Goal: Task Accomplishment & Management: Manage account settings

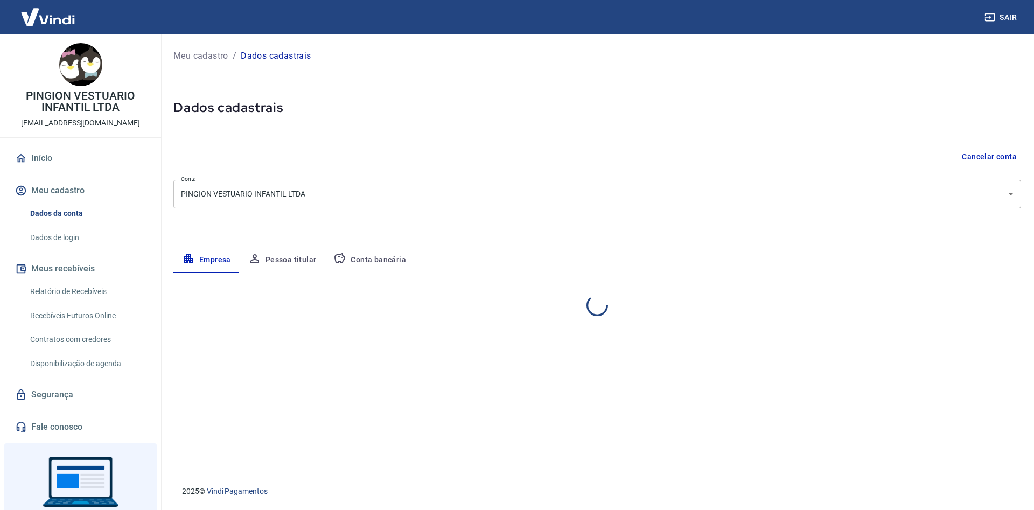
select select "SC"
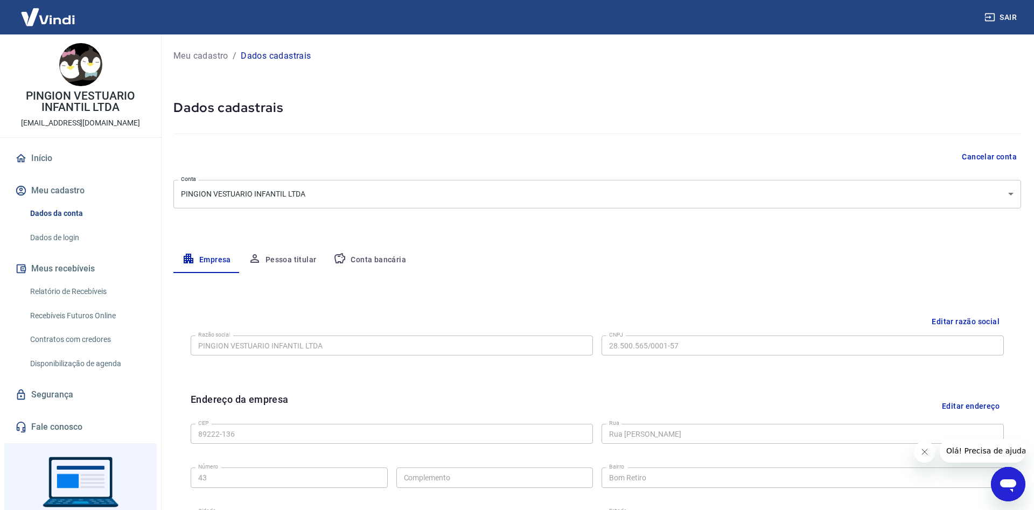
click at [1009, 190] on body "Sair PINGION VESTUARIO INFANTIL LTDA [EMAIL_ADDRESS][DOMAIN_NAME] Início Meu ca…" at bounding box center [517, 255] width 1034 height 510
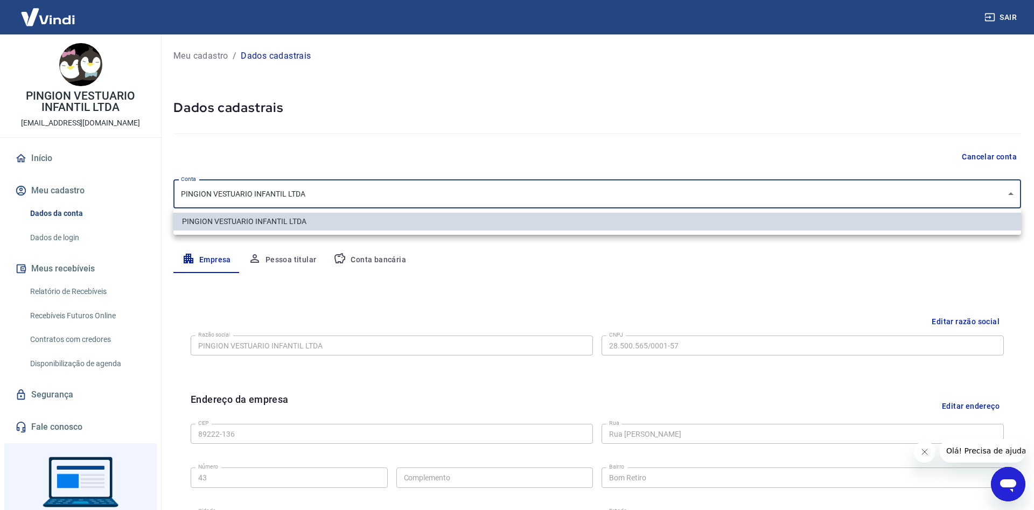
click at [697, 136] on div at bounding box center [517, 255] width 1034 height 510
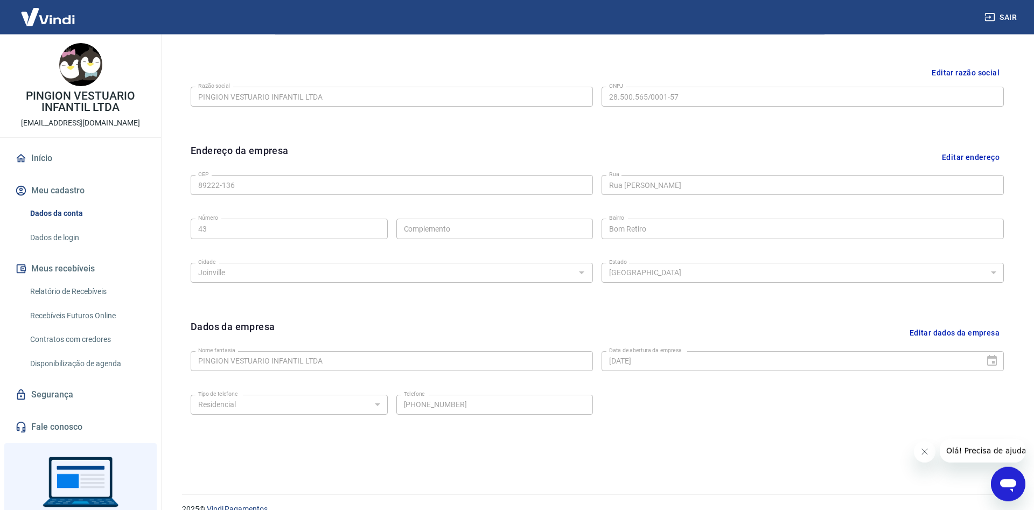
scroll to position [266, 0]
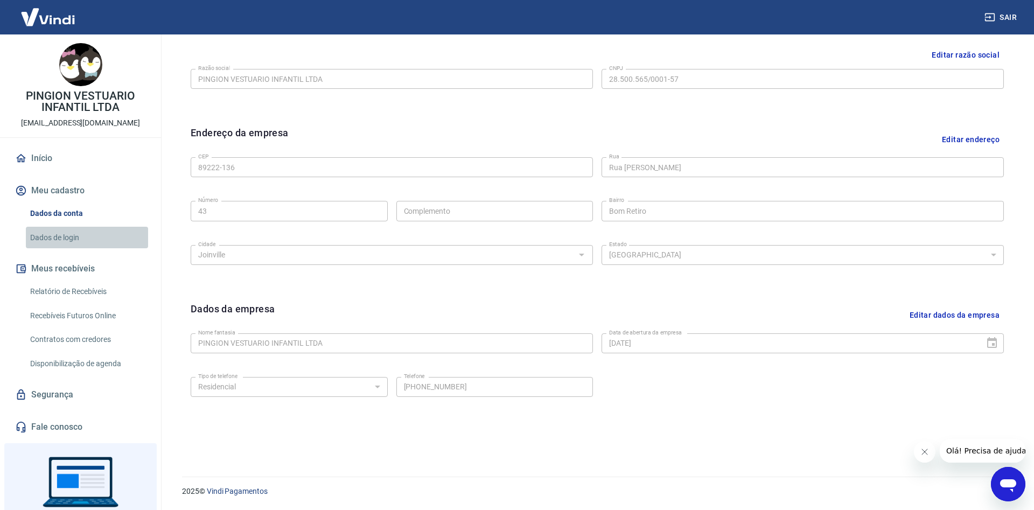
click at [76, 235] on link "Dados de login" at bounding box center [87, 238] width 122 height 22
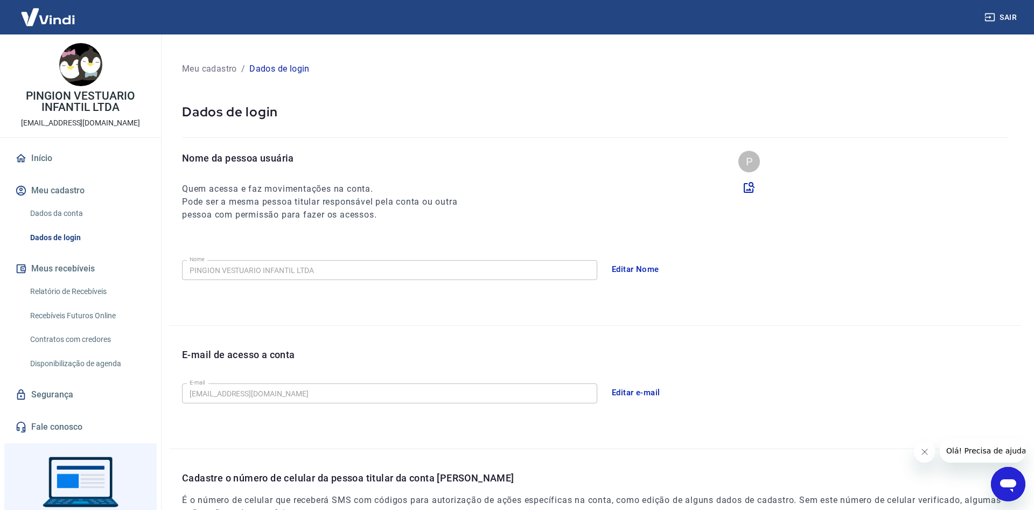
click at [66, 214] on link "Dados da conta" at bounding box center [87, 213] width 122 height 22
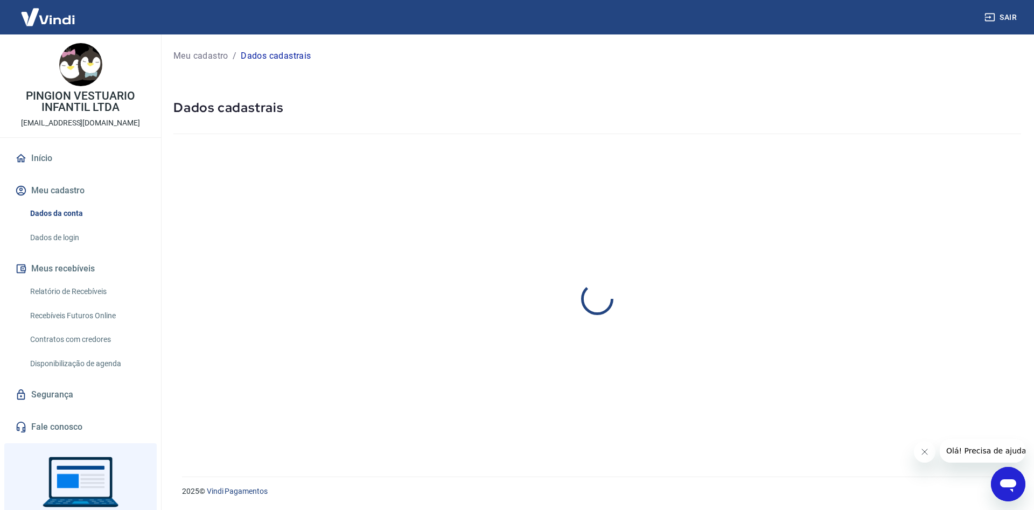
select select "SC"
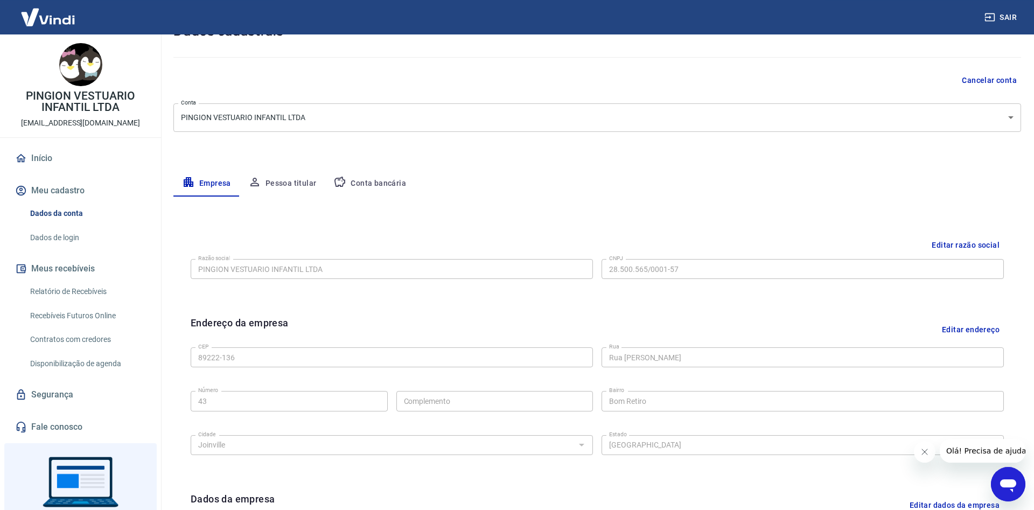
scroll to position [47, 0]
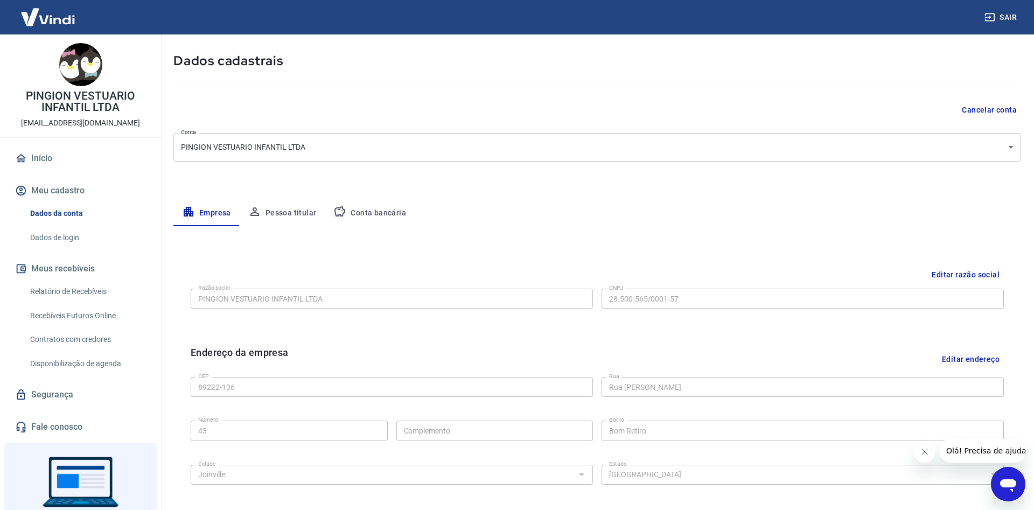
click at [289, 217] on button "Pessoa titular" at bounding box center [283, 213] width 86 height 26
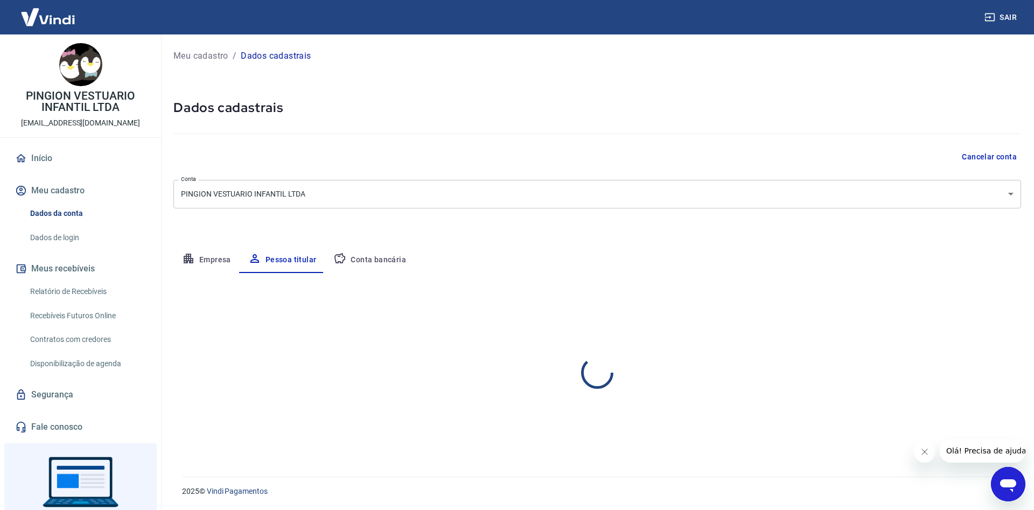
scroll to position [0, 0]
click at [378, 259] on button "Conta bancária" at bounding box center [370, 260] width 90 height 26
select select "1"
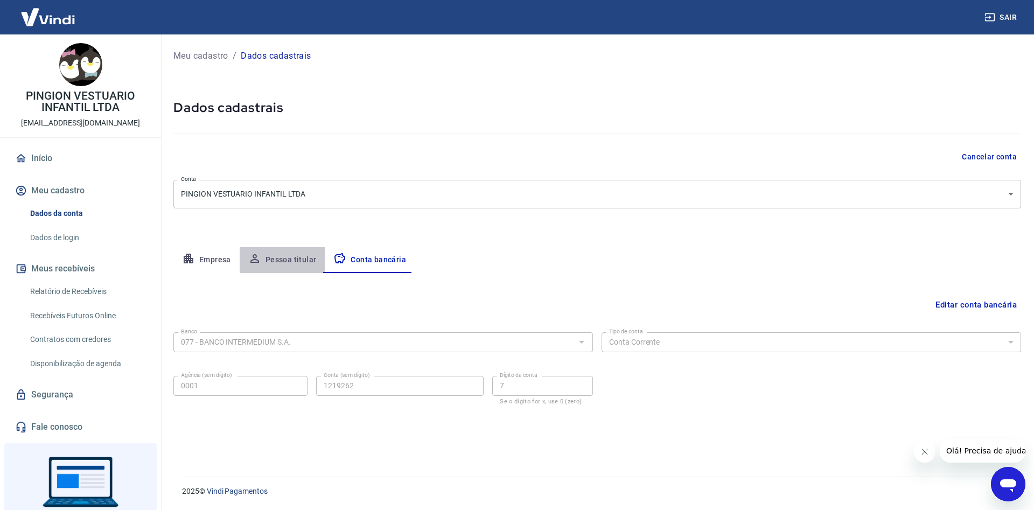
click at [284, 264] on button "Pessoa titular" at bounding box center [283, 260] width 86 height 26
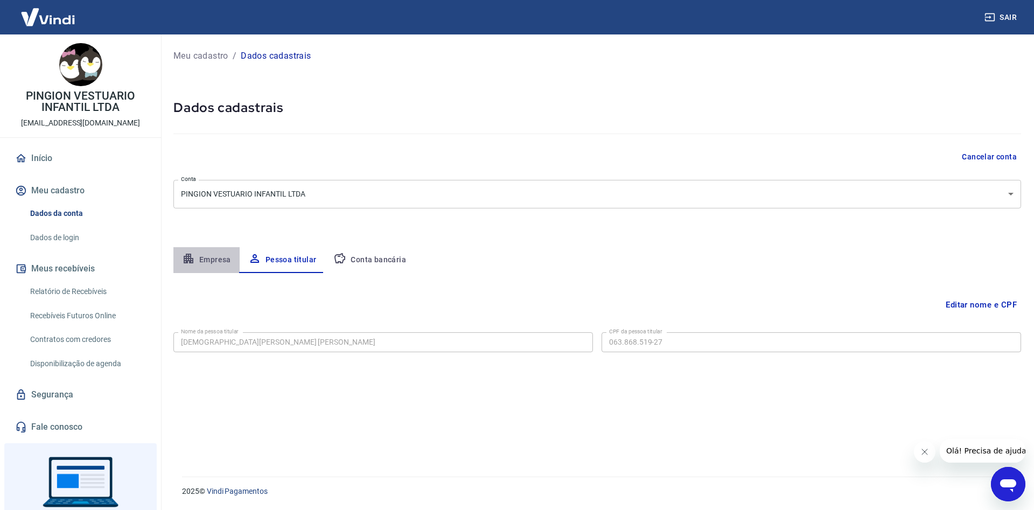
click at [212, 260] on button "Empresa" at bounding box center [206, 260] width 66 height 26
select select "SC"
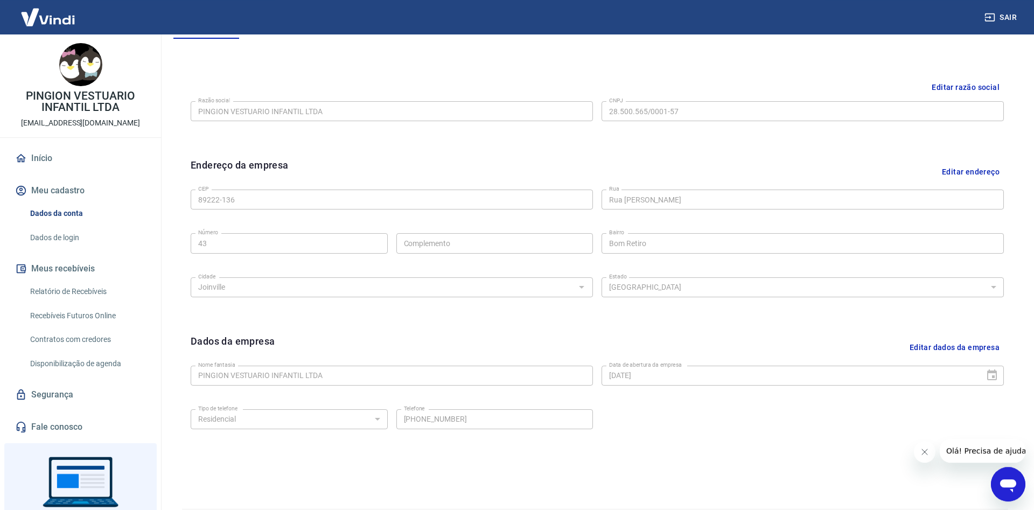
scroll to position [266, 0]
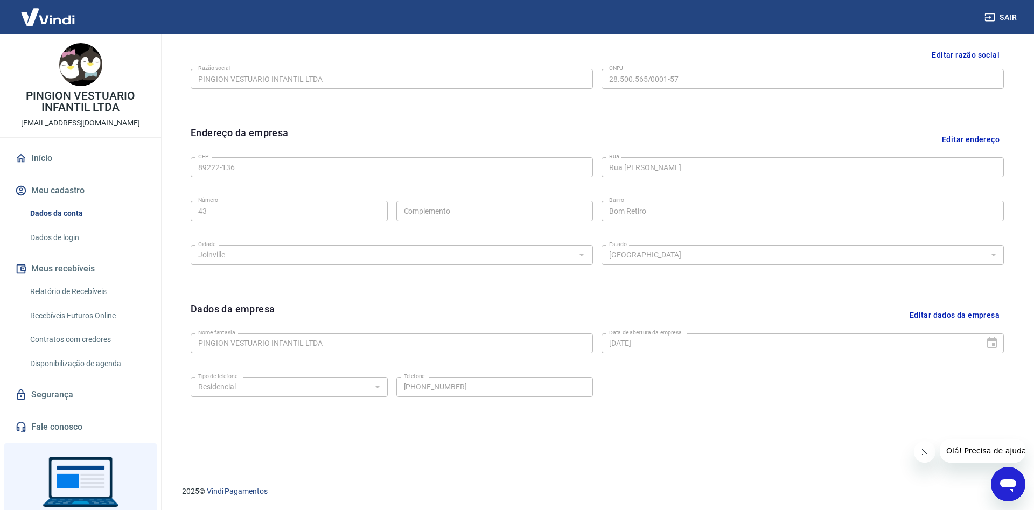
click at [991, 315] on button "Editar dados da empresa" at bounding box center [954, 314] width 99 height 27
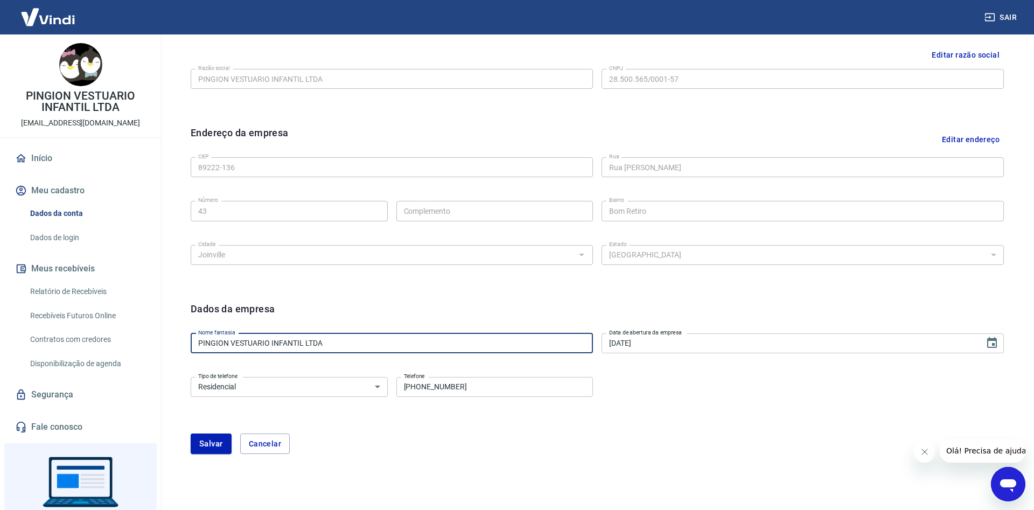
drag, startPoint x: 231, startPoint y: 341, endPoint x: 380, endPoint y: 343, distance: 148.6
click at [380, 343] on input "PINGION VESTUARIO INFANTIL LTDA" at bounding box center [392, 343] width 402 height 20
drag, startPoint x: 231, startPoint y: 341, endPoint x: 355, endPoint y: 342, distance: 123.8
click at [355, 342] on input "PINGION VESTUARIO INFANTIL LTDA" at bounding box center [392, 343] width 402 height 20
type input "PINGION BABY"
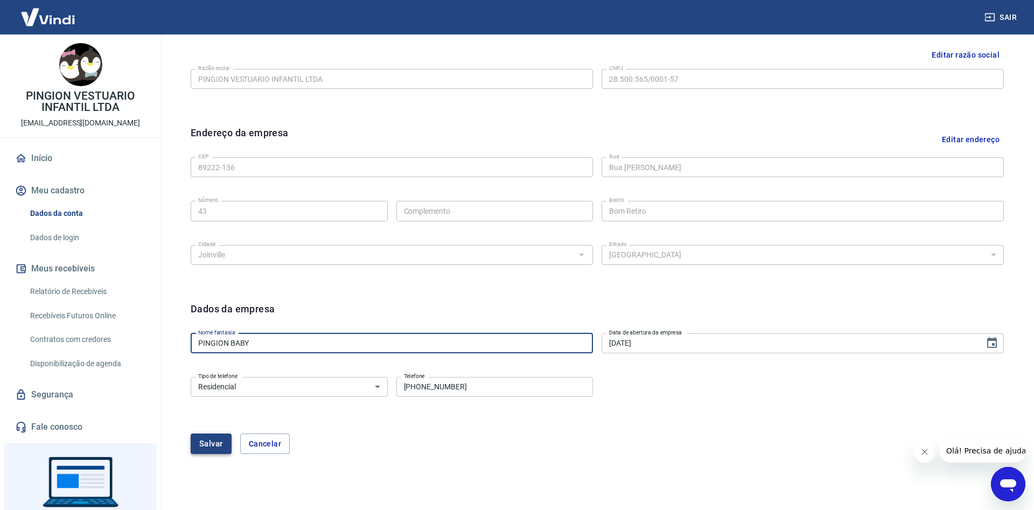
click at [211, 444] on button "Salvar" at bounding box center [211, 443] width 41 height 20
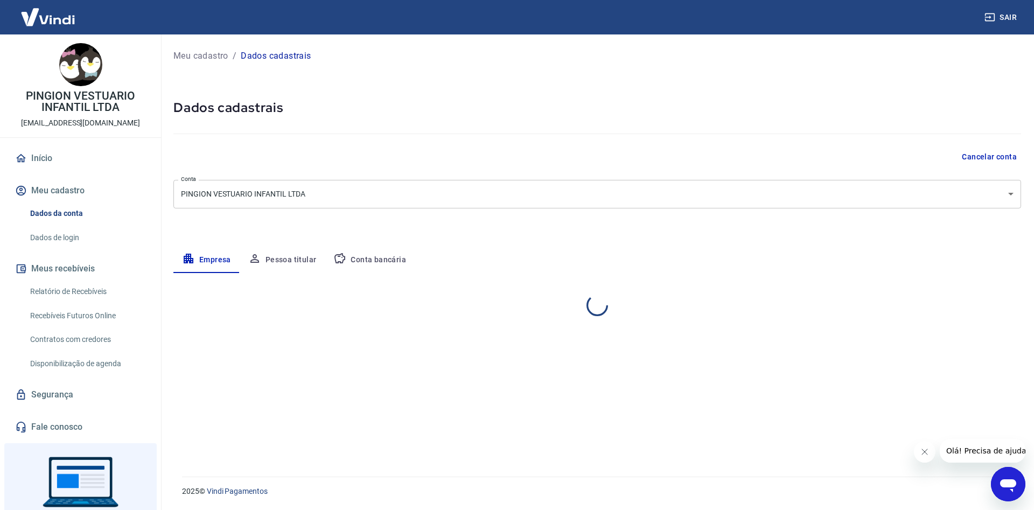
select select "SC"
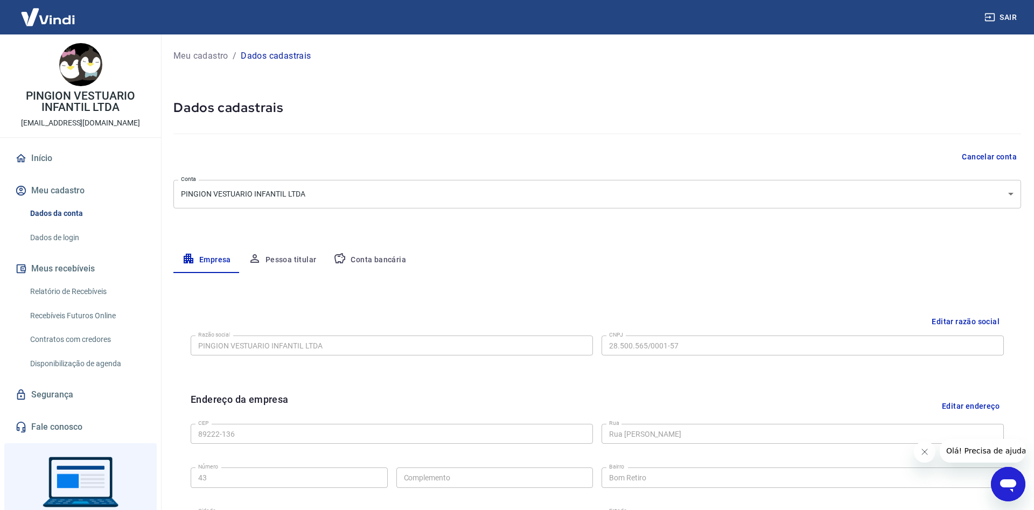
click at [66, 192] on button "Meu cadastro" at bounding box center [80, 191] width 135 height 24
